Goal: Task Accomplishment & Management: Manage account settings

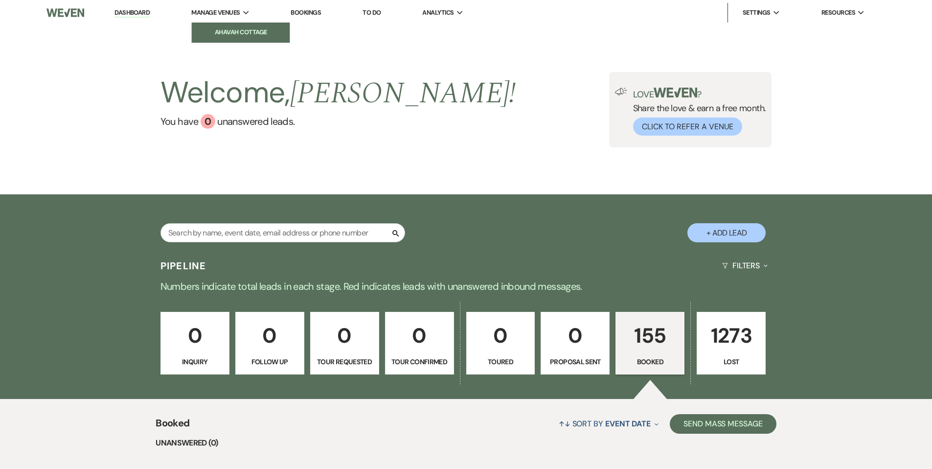
click at [244, 35] on li "Ahavah Cottage" at bounding box center [241, 32] width 88 height 10
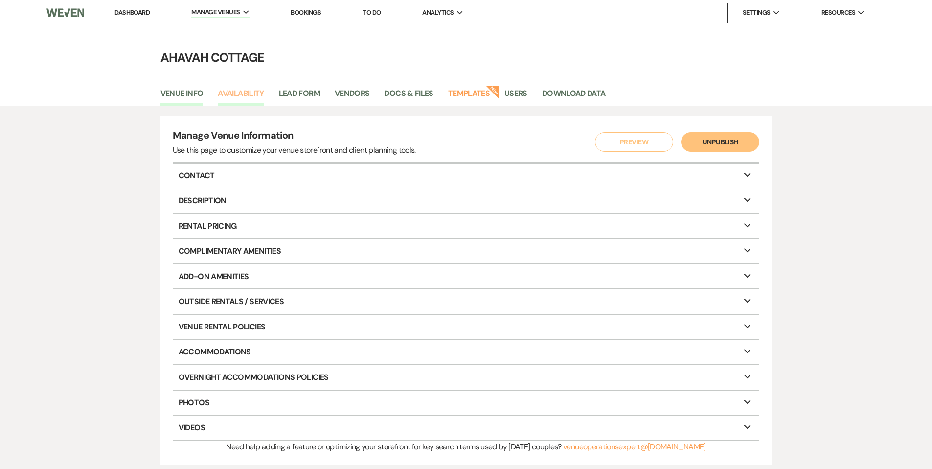
click at [247, 90] on link "Availability" at bounding box center [241, 96] width 46 height 19
select select "3"
select select "2026"
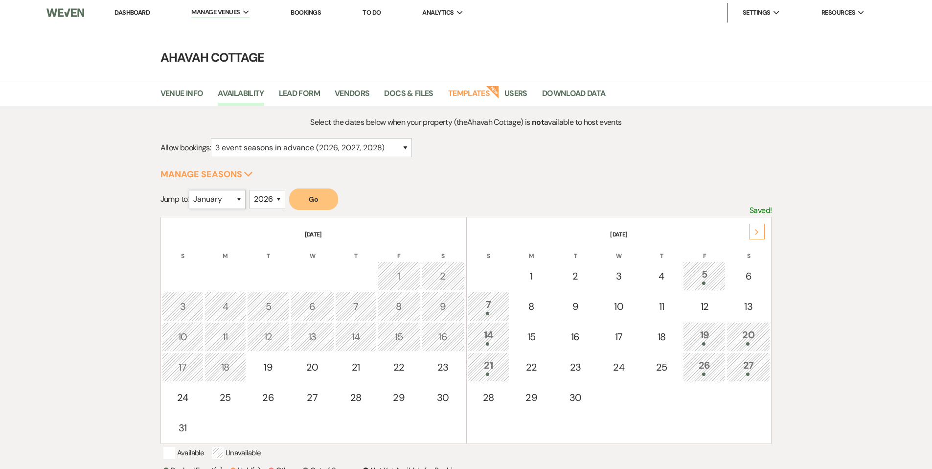
click at [239, 196] on select "January February March April May June July August September October November De…" at bounding box center [217, 199] width 57 height 19
select select "10"
click at [191, 190] on select "January February March April May June July August September October November De…" at bounding box center [217, 199] width 57 height 19
click at [318, 200] on button "Go" at bounding box center [313, 198] width 49 height 22
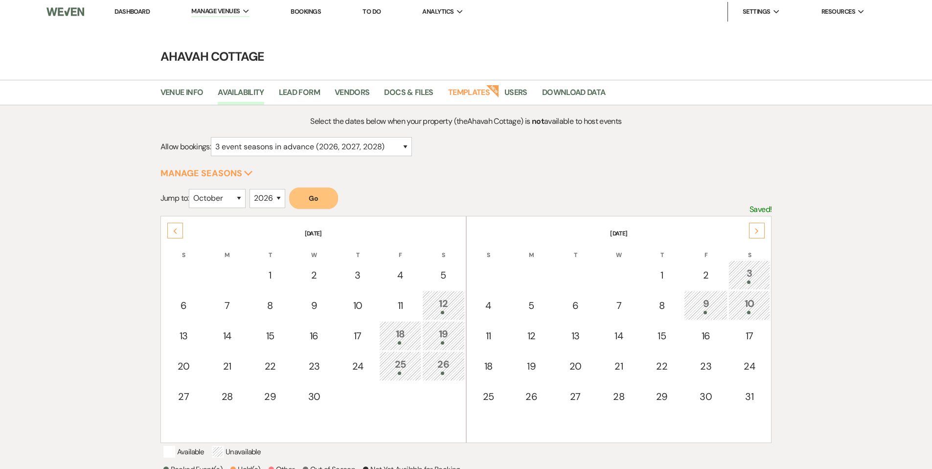
click at [176, 230] on icon "Previous" at bounding box center [175, 231] width 5 height 6
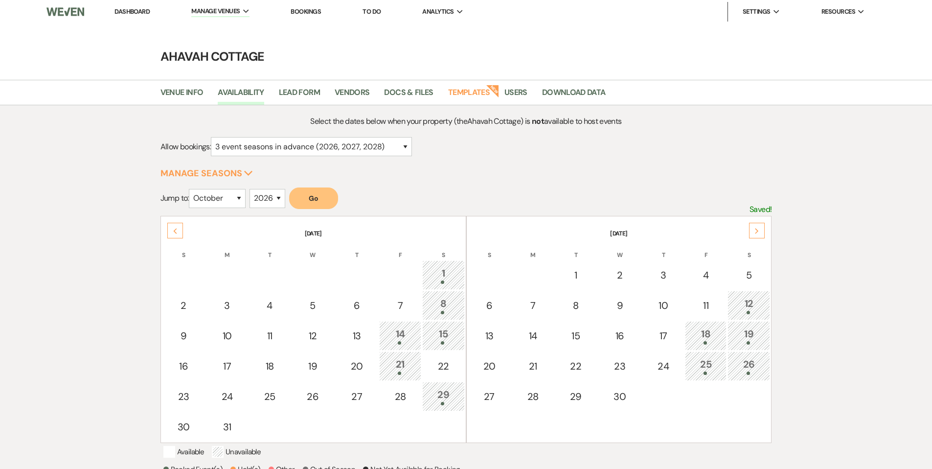
click at [173, 228] on icon "Previous" at bounding box center [175, 231] width 5 height 6
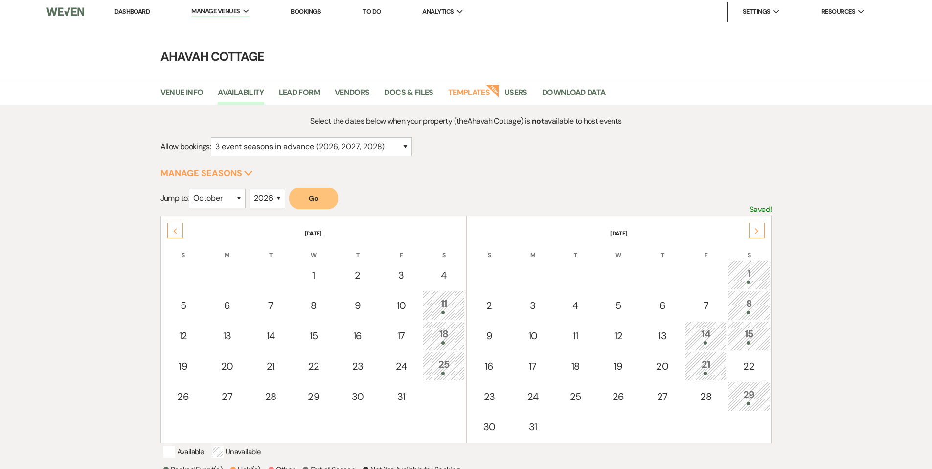
click at [174, 228] on icon "Previous" at bounding box center [175, 231] width 5 height 6
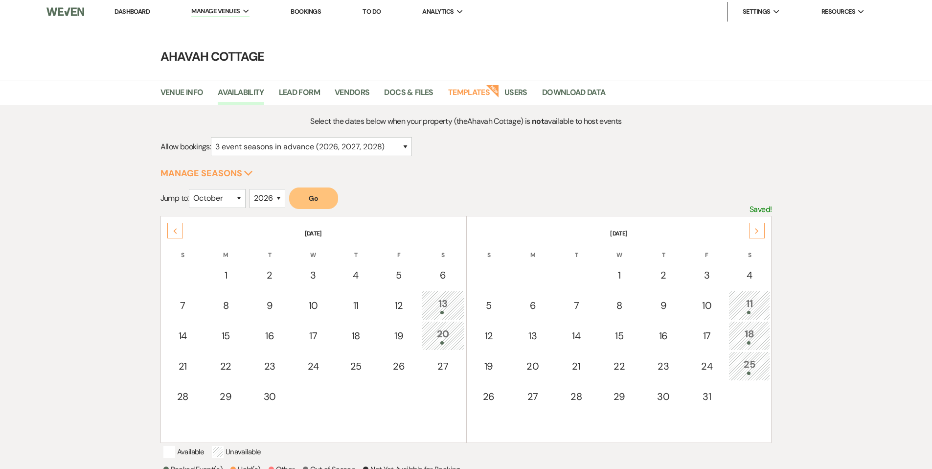
click at [174, 228] on icon "Previous" at bounding box center [175, 231] width 5 height 6
